Goal: Book appointment/travel/reservation

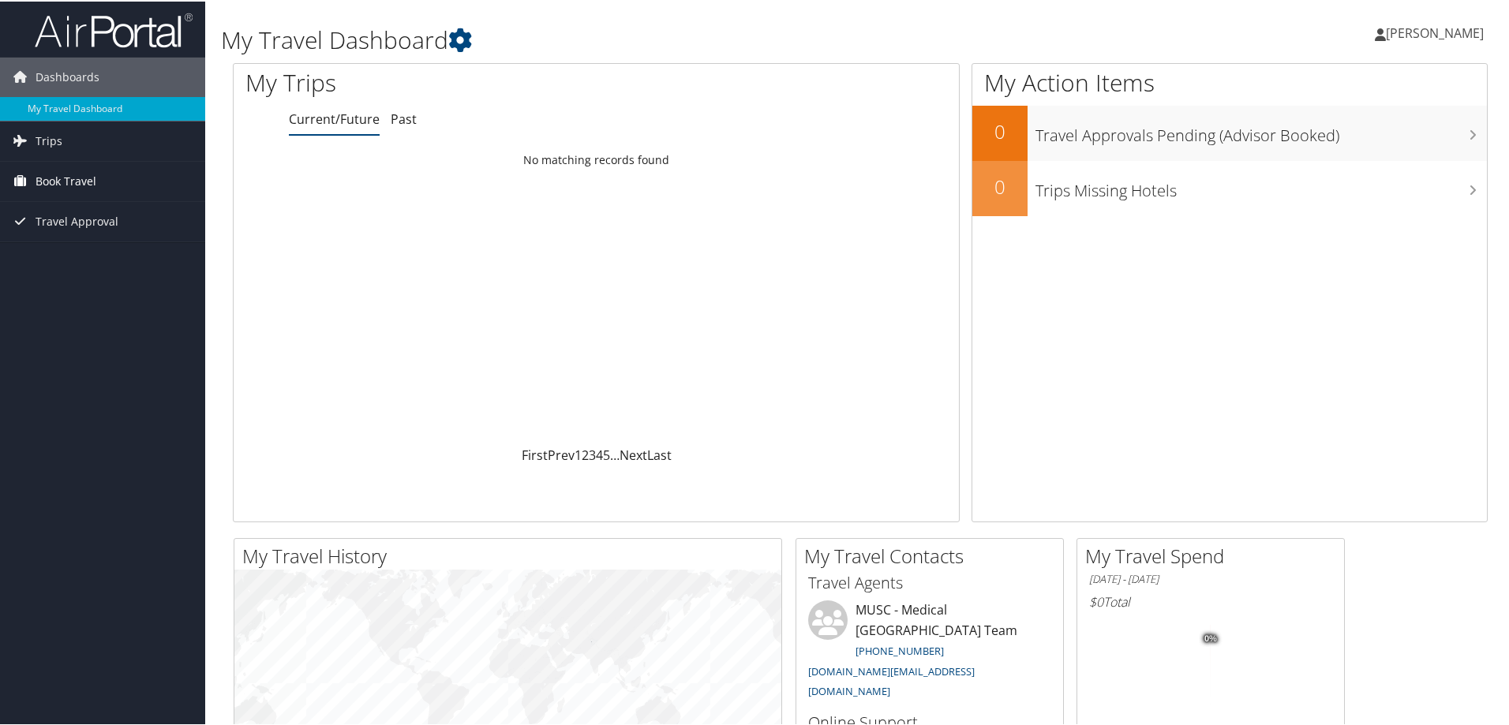
click at [63, 174] on span "Book Travel" at bounding box center [66, 179] width 61 height 39
click at [56, 257] on link "Book/Manage Online Trips" at bounding box center [102, 259] width 205 height 24
